Goal: Task Accomplishment & Management: Manage account settings

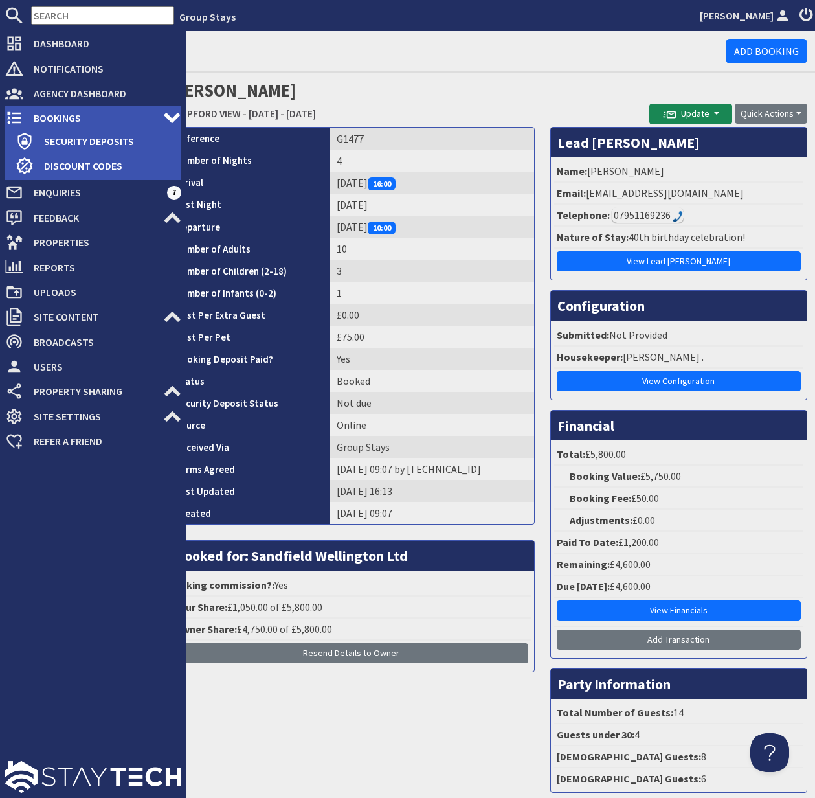
click at [64, 114] on span "Bookings" at bounding box center [93, 117] width 140 height 21
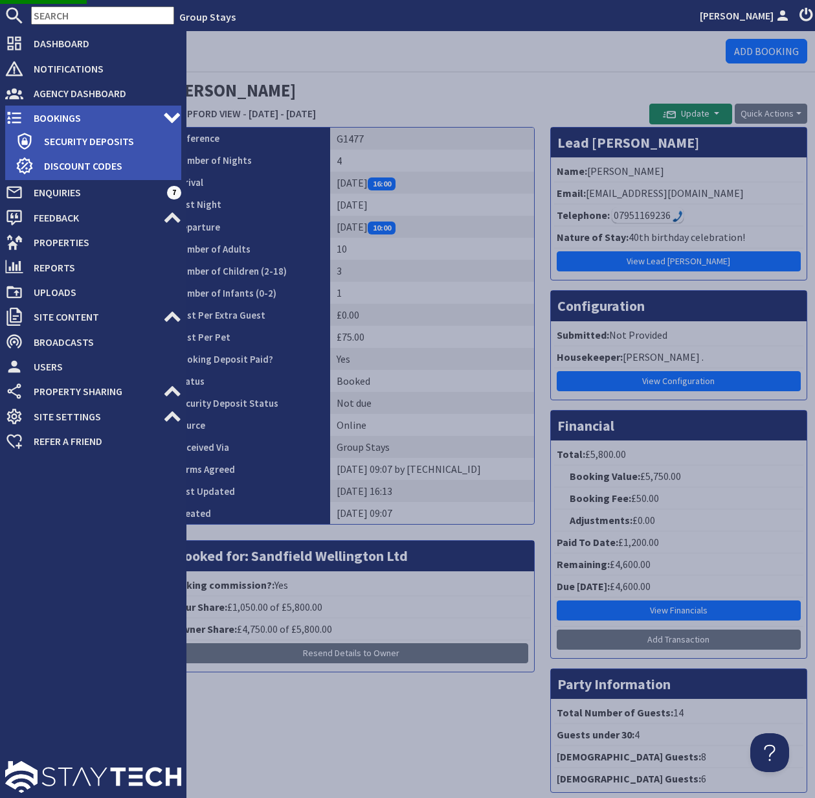
click at [69, 115] on span "Bookings" at bounding box center [93, 117] width 140 height 21
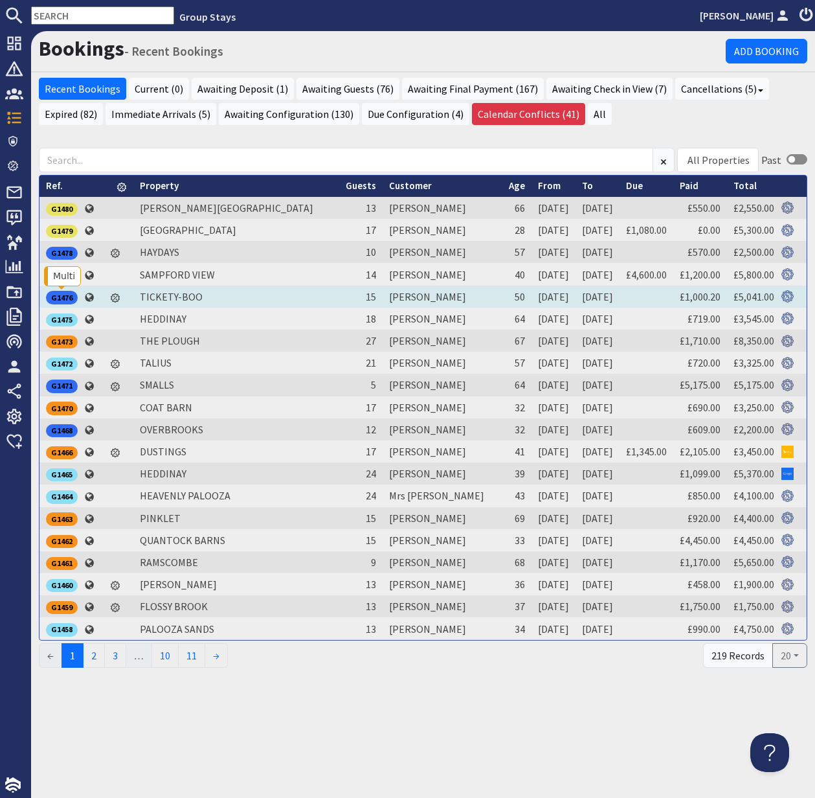
click at [67, 297] on div "G1476" at bounding box center [62, 297] width 32 height 13
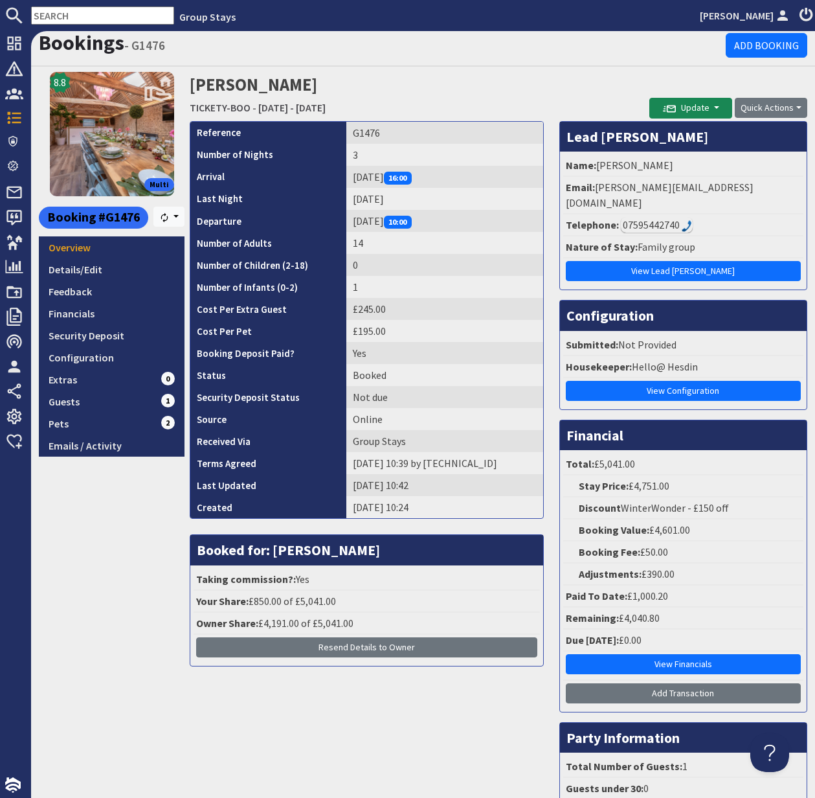
scroll to position [6, 0]
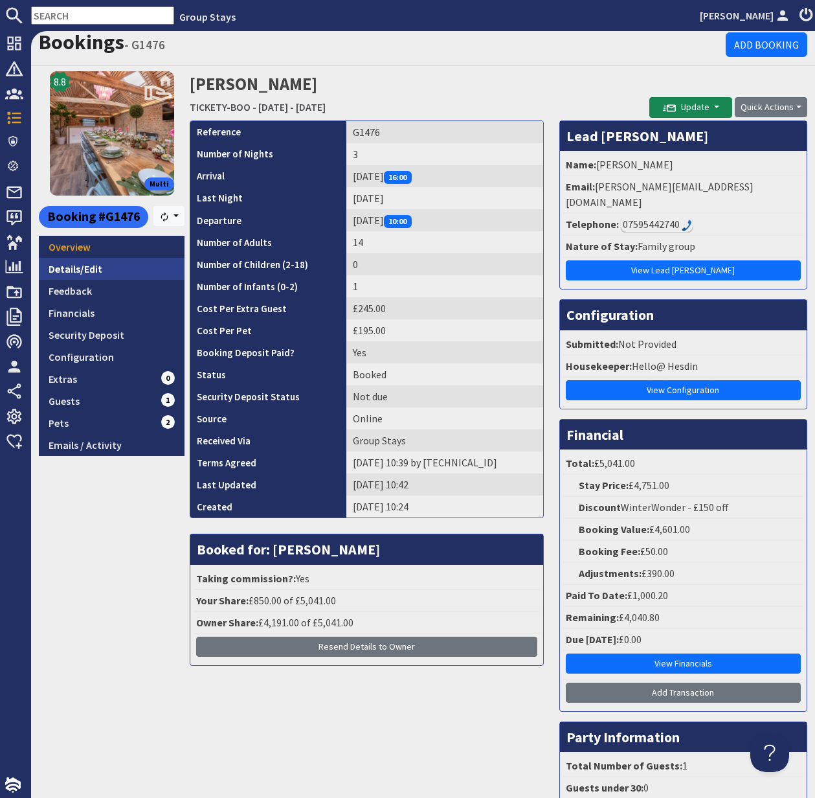
click at [67, 269] on link "Details/Edit" at bounding box center [112, 269] width 146 height 22
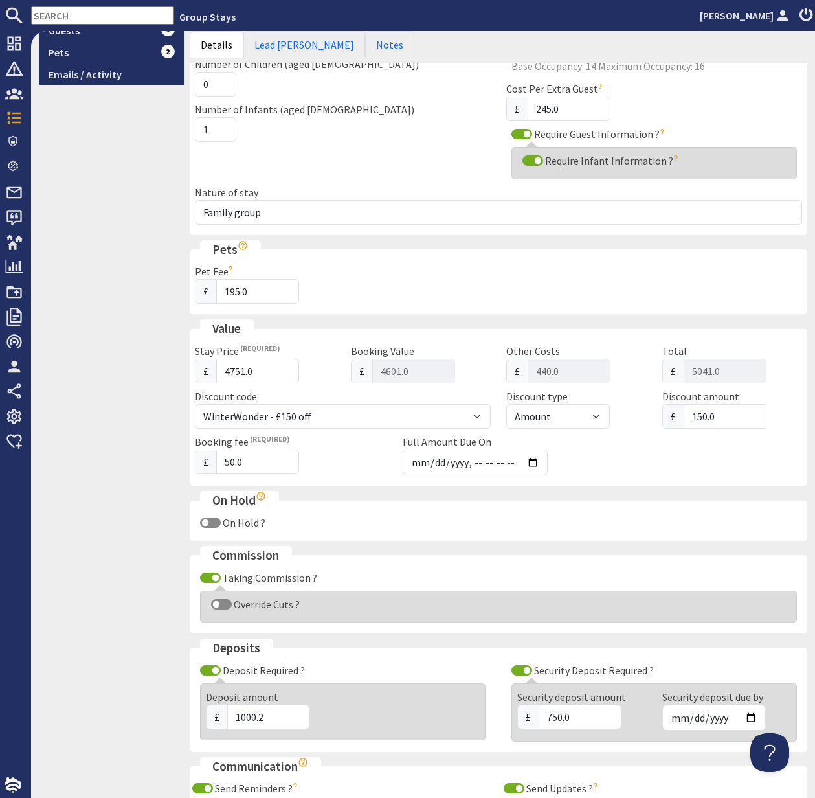
scroll to position [378, 0]
click at [216, 603] on input "Override Cuts ?" at bounding box center [221, 603] width 21 height 10
checkbox input "true"
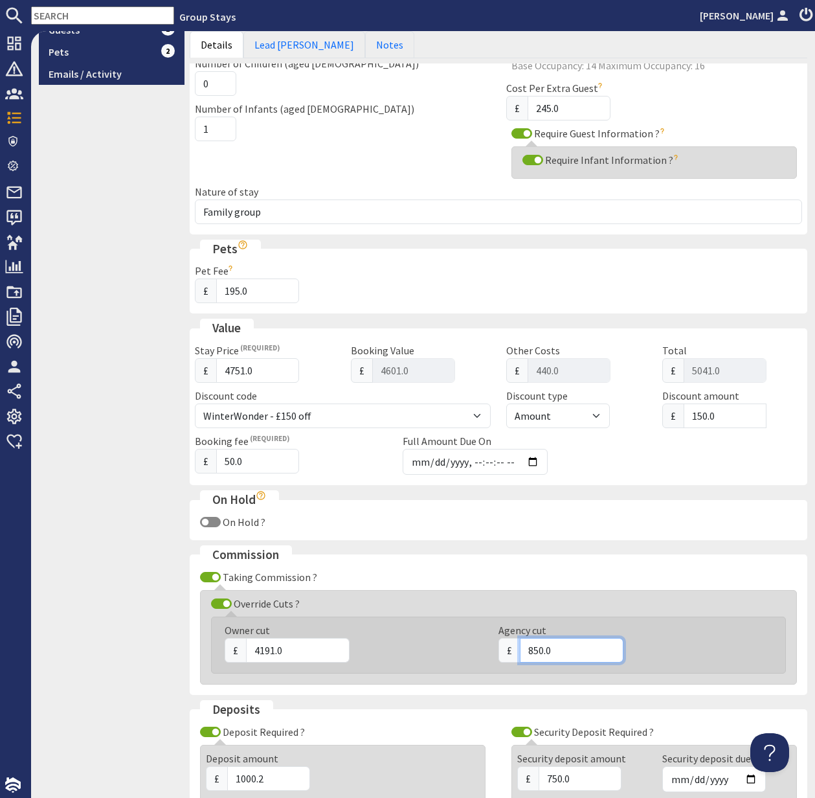
drag, startPoint x: 557, startPoint y: 651, endPoint x: 520, endPoint y: 651, distance: 36.9
click at [521, 651] on input "850.0" at bounding box center [572, 650] width 104 height 25
type input "700"
drag, startPoint x: 288, startPoint y: 649, endPoint x: 241, endPoint y: 648, distance: 47.3
click at [243, 648] on div "£ 4191.0" at bounding box center [354, 650] width 258 height 25
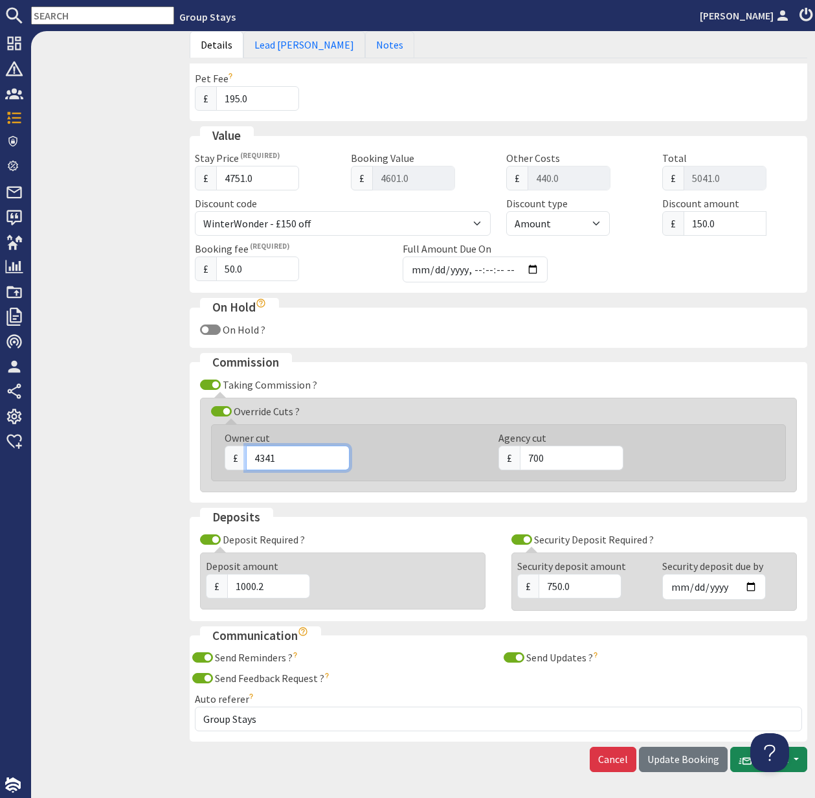
scroll to position [615, 0]
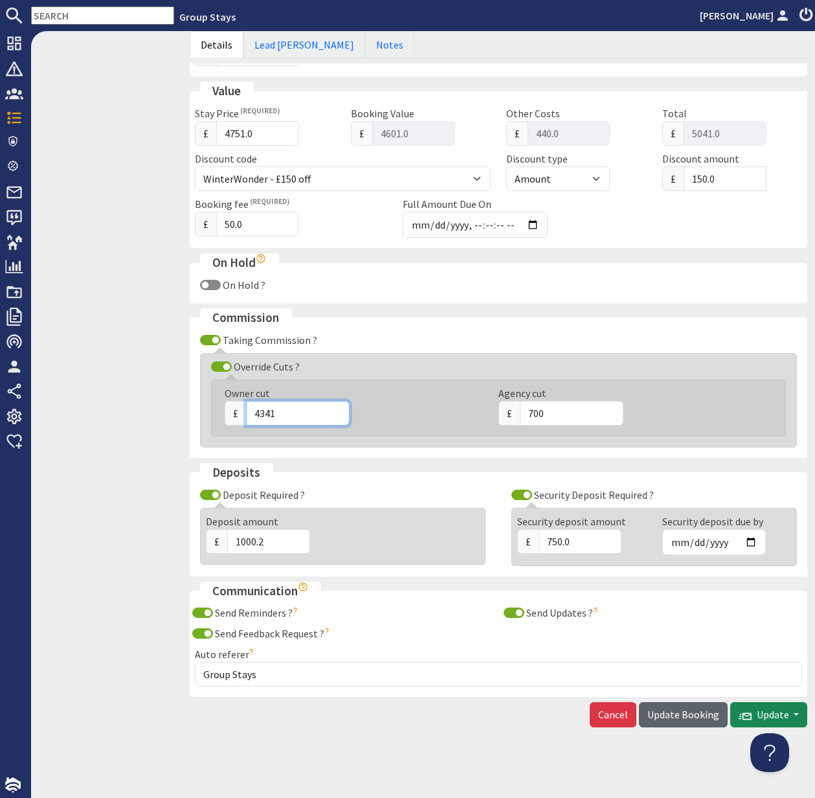
type input "4341"
click at [683, 714] on span "Update Booking" at bounding box center [684, 714] width 72 height 13
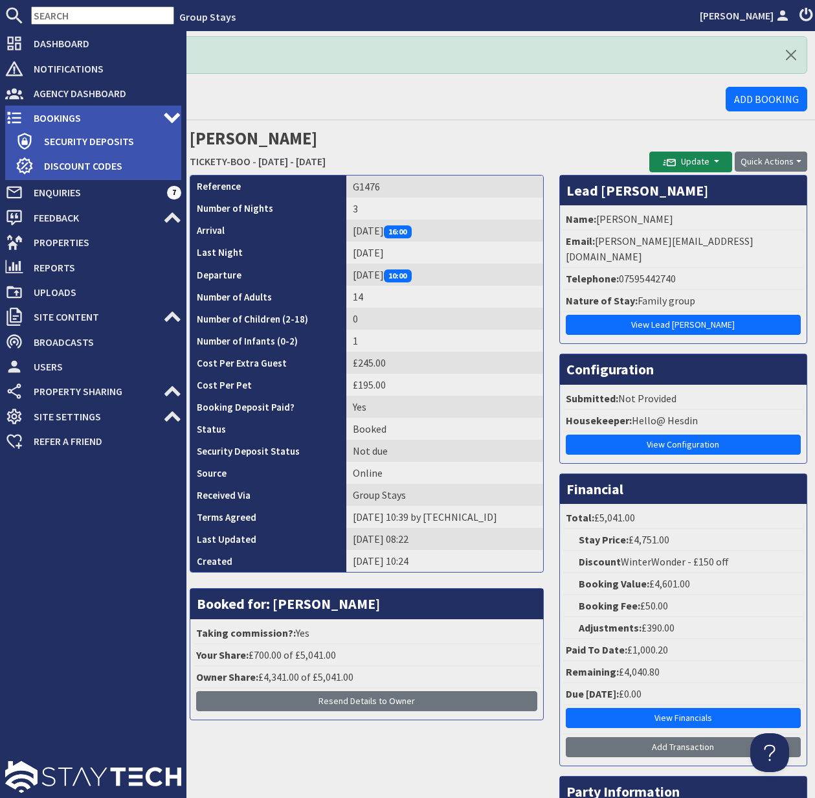
click at [67, 115] on span "Bookings" at bounding box center [93, 117] width 140 height 21
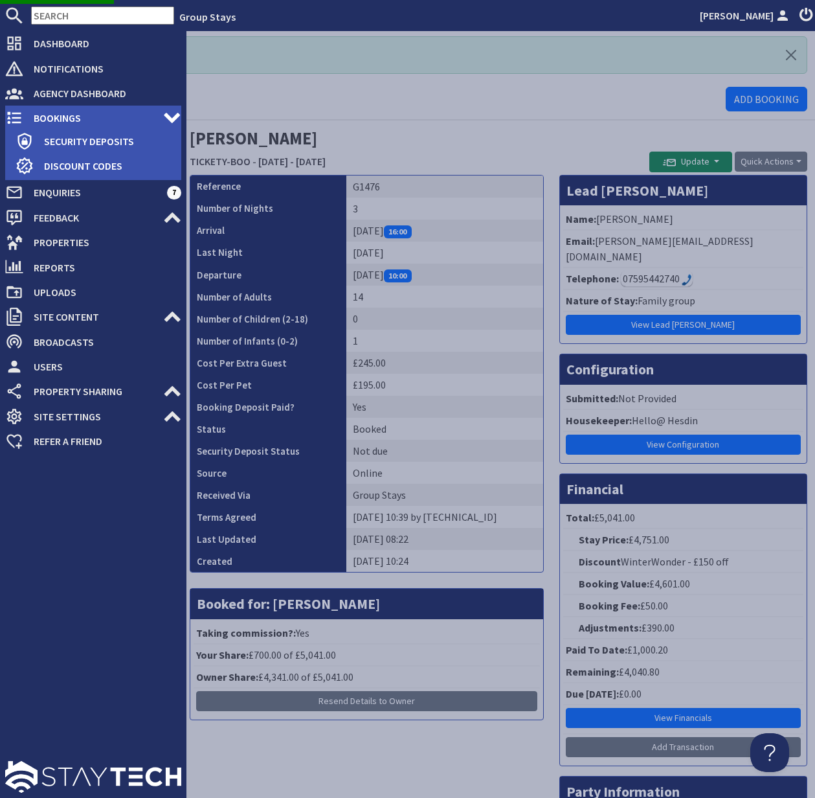
click at [65, 115] on span "Bookings" at bounding box center [93, 117] width 140 height 21
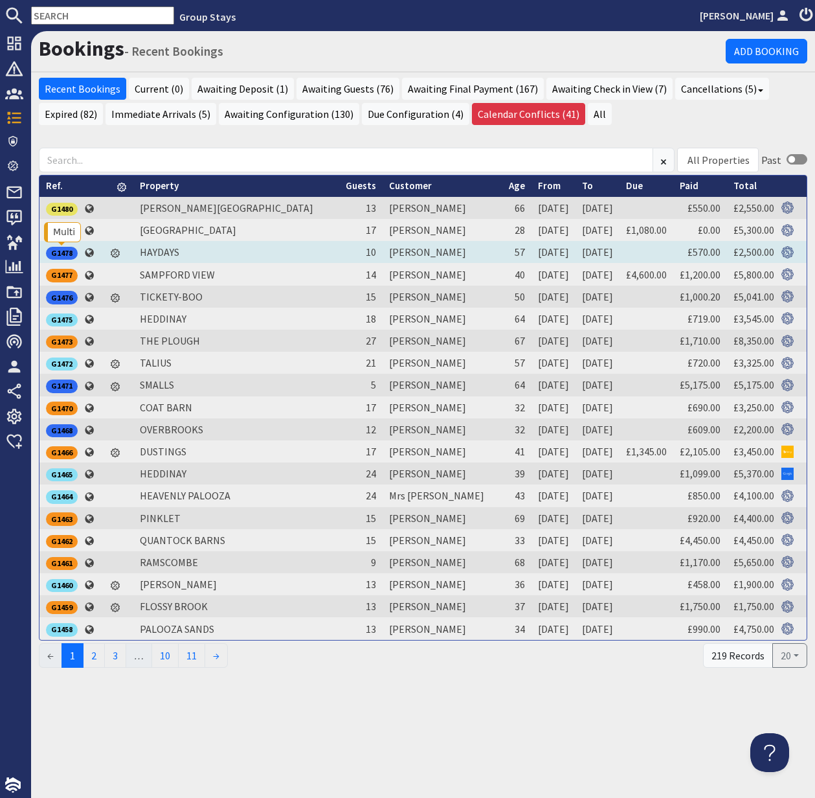
click at [64, 252] on div "G1478" at bounding box center [62, 253] width 32 height 13
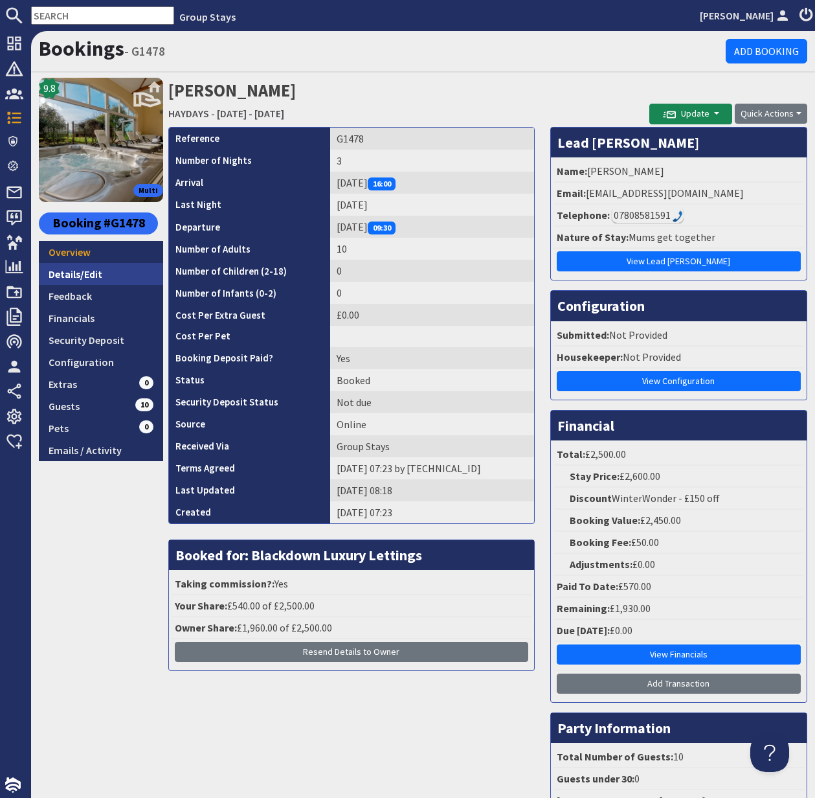
click at [82, 276] on link "Details/Edit" at bounding box center [101, 274] width 124 height 22
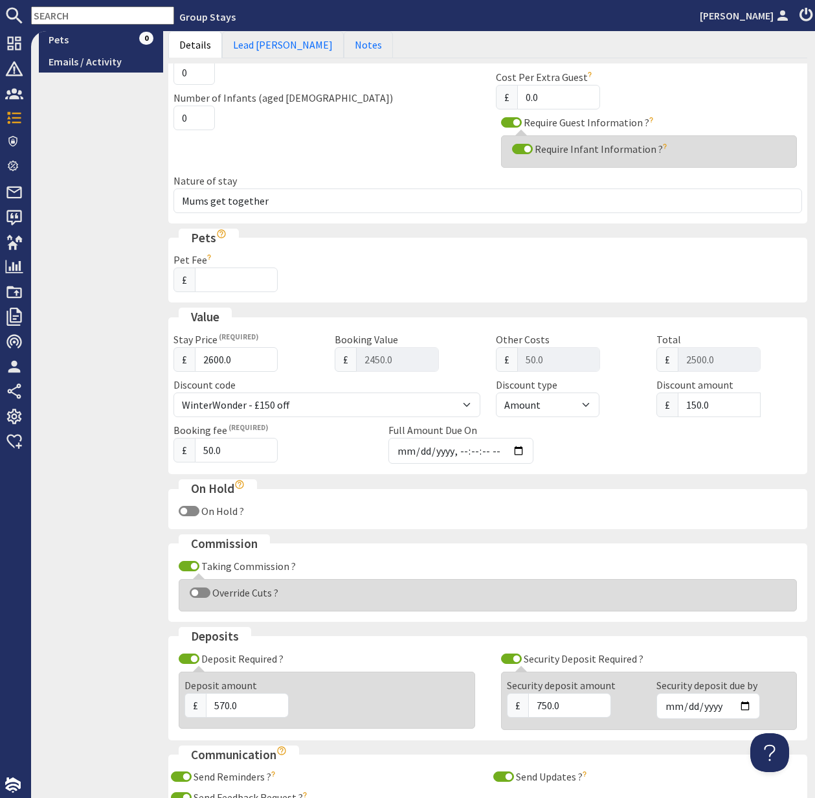
scroll to position [393, 0]
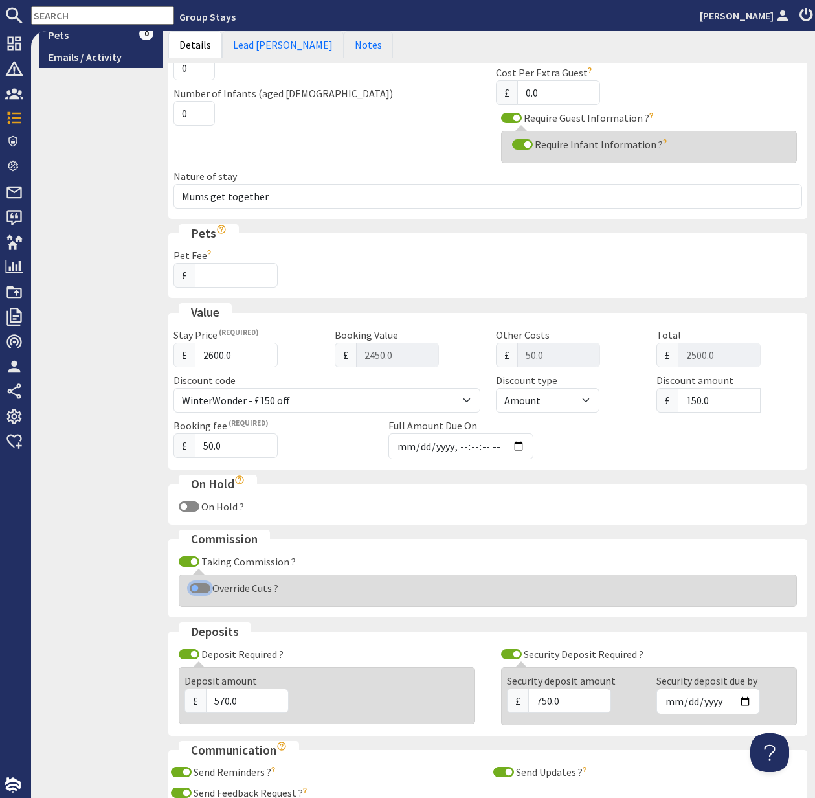
click at [192, 590] on input "Override Cuts ?" at bounding box center [200, 588] width 21 height 10
checkbox input "true"
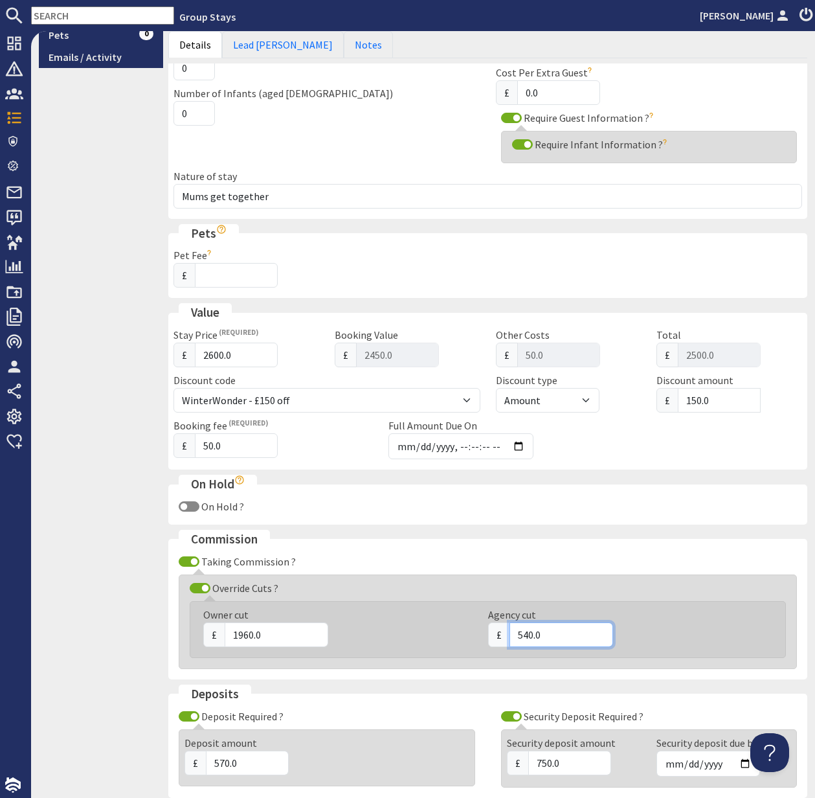
drag, startPoint x: 552, startPoint y: 632, endPoint x: 496, endPoint y: 631, distance: 56.3
click at [496, 631] on div "£ 540.0" at bounding box center [622, 634] width 269 height 25
type input "420"
drag, startPoint x: 274, startPoint y: 634, endPoint x: 225, endPoint y: 633, distance: 49.2
click at [225, 633] on input "1960.0" at bounding box center [277, 634] width 104 height 25
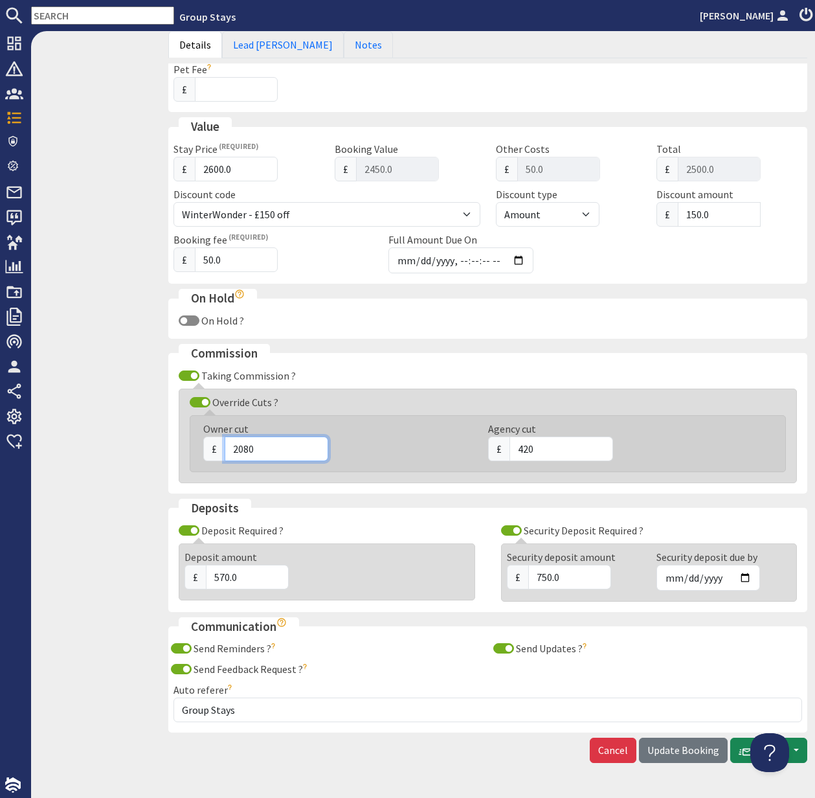
scroll to position [615, 0]
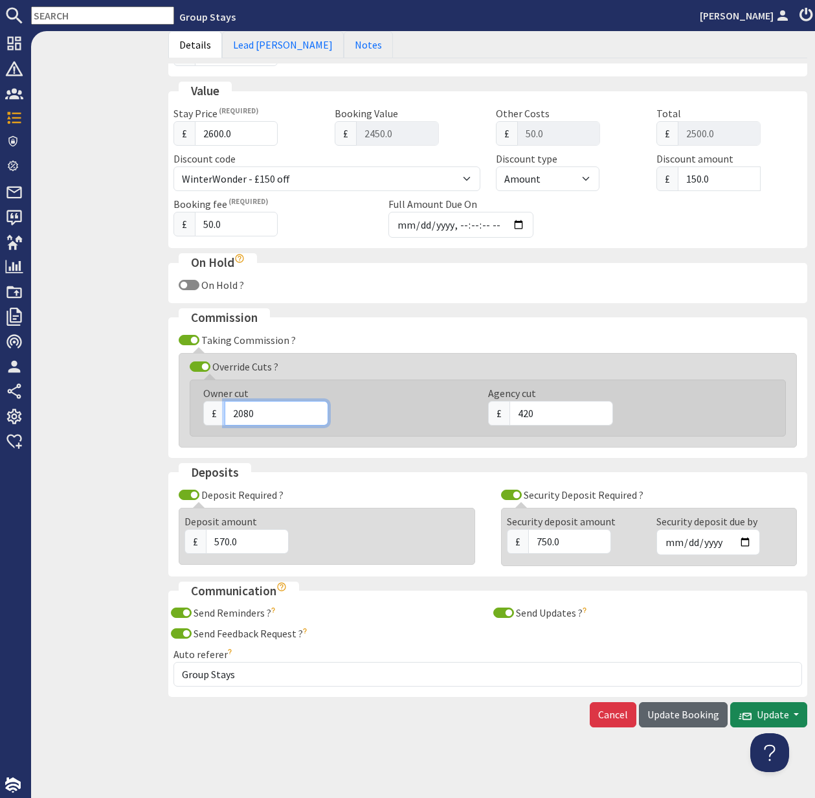
type input "2080"
click at [689, 714] on span "Update Booking" at bounding box center [684, 714] width 72 height 13
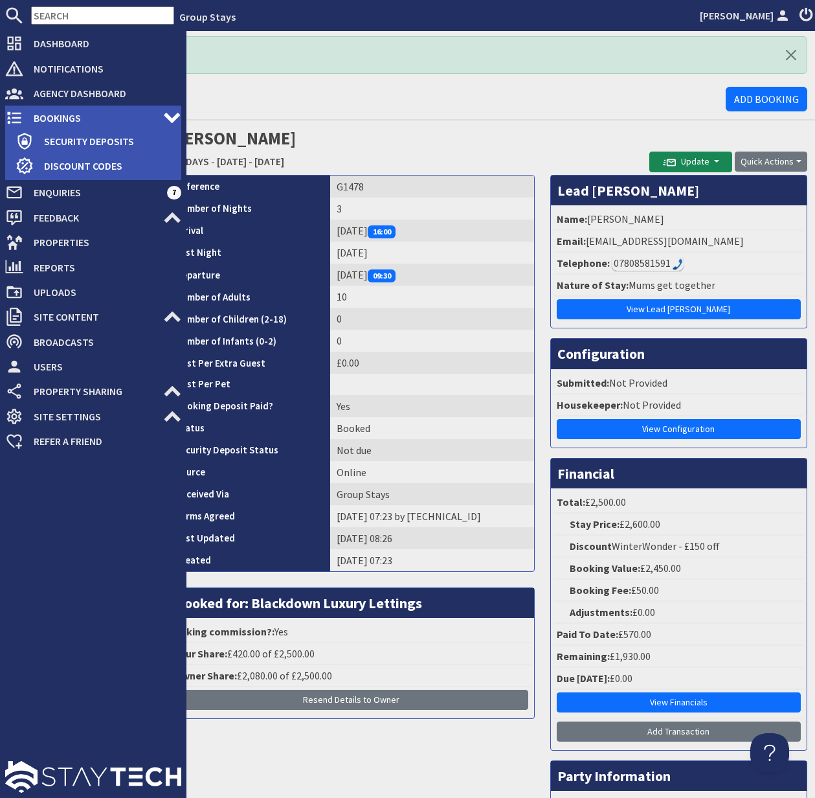
click at [66, 117] on span "Bookings" at bounding box center [93, 117] width 140 height 21
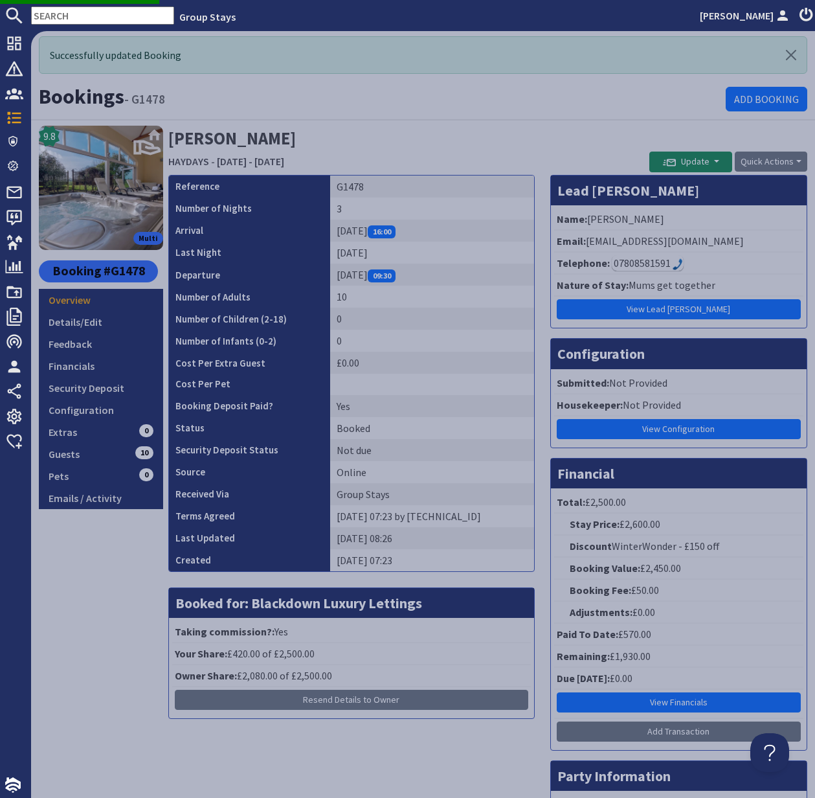
scroll to position [1, 0]
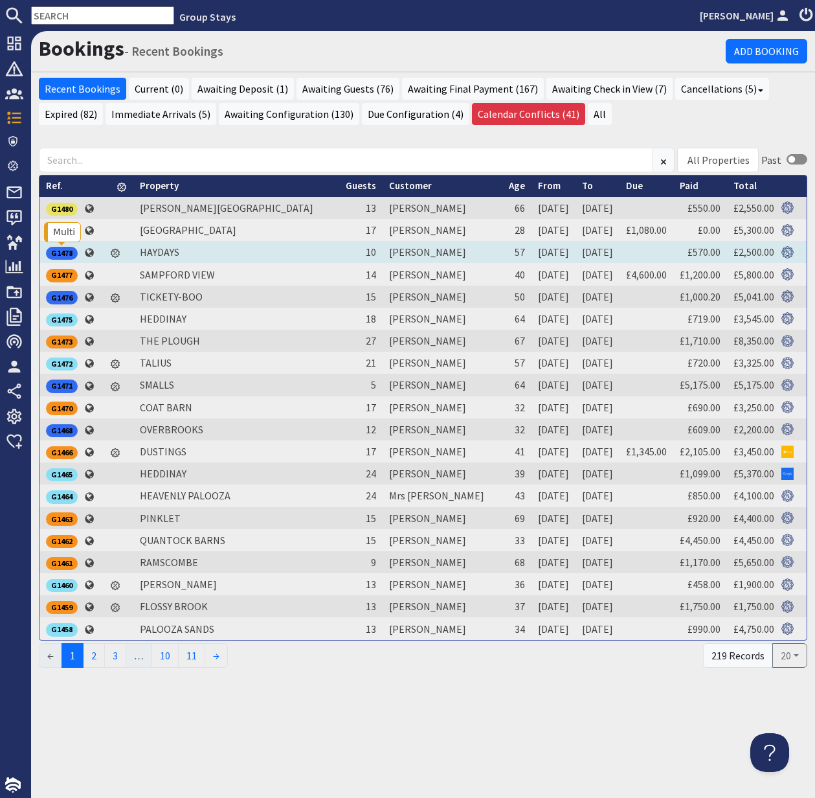
click at [63, 249] on div "G1478" at bounding box center [62, 253] width 32 height 13
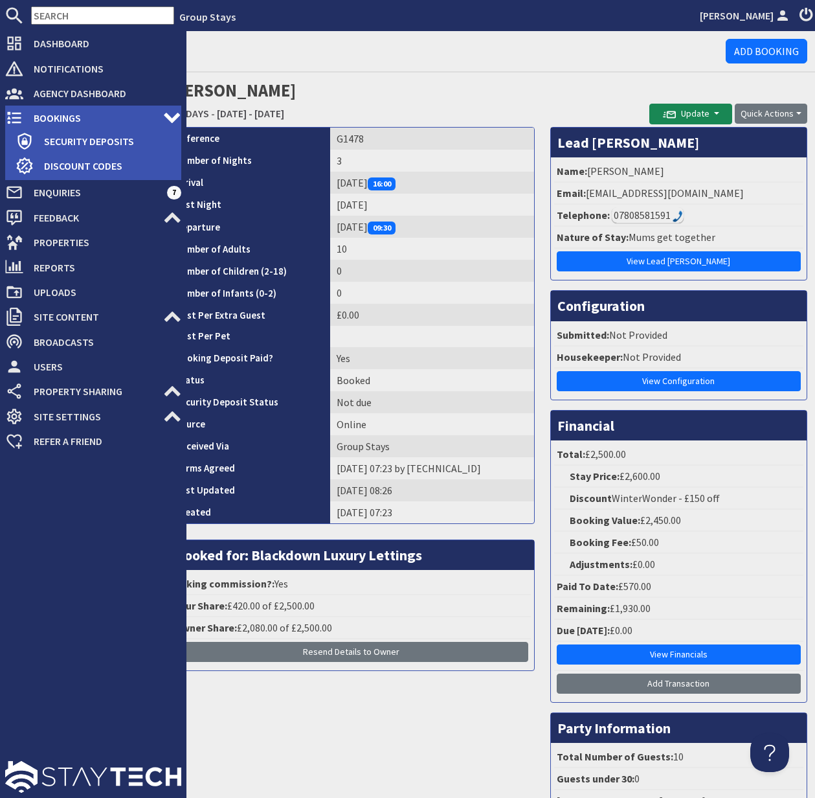
click at [36, 116] on span "Bookings" at bounding box center [93, 117] width 140 height 21
